Goal: Transaction & Acquisition: Subscribe to service/newsletter

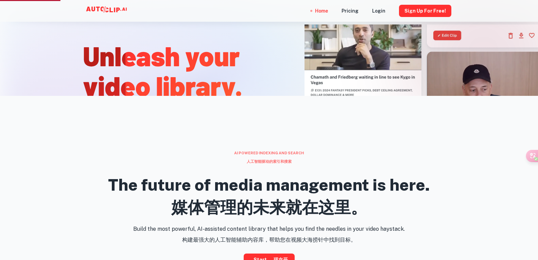
scroll to position [340, 0]
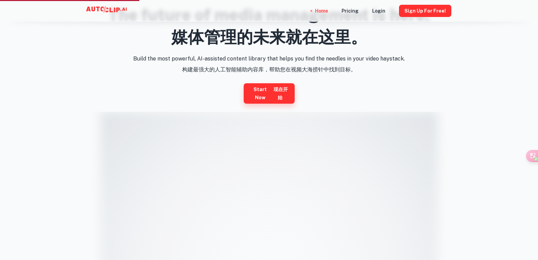
click at [282, 93] on font "现在开始" at bounding box center [280, 93] width 18 height 16
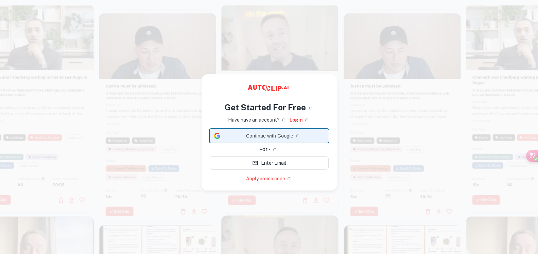
click at [262, 134] on span "Continue with Google" at bounding box center [273, 136] width 101 height 7
